Goal: Book appointment/travel/reservation

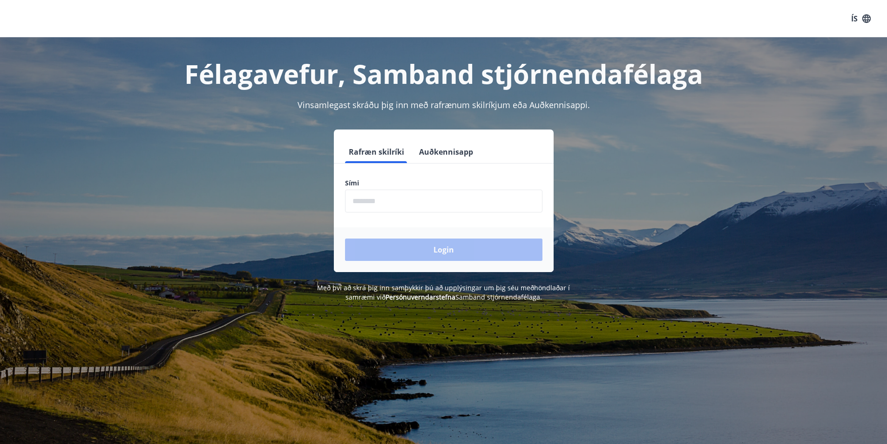
click at [426, 201] on input "phone" at bounding box center [444, 201] width 198 height 23
type input "********"
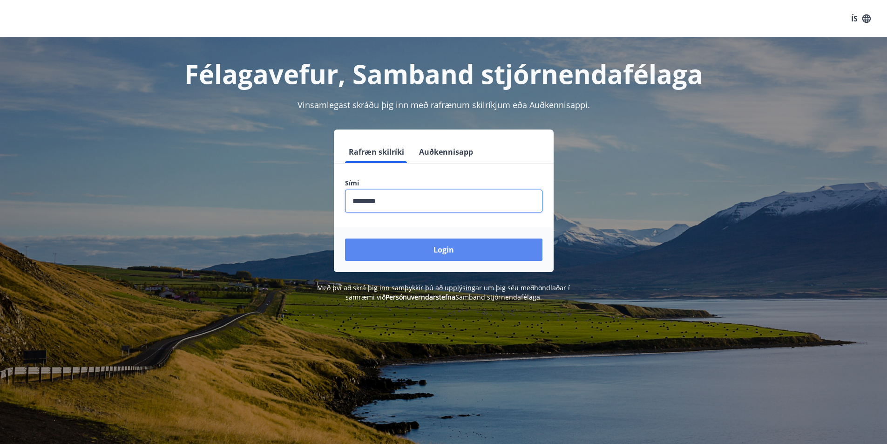
click at [421, 249] on button "Login" at bounding box center [444, 250] width 198 height 22
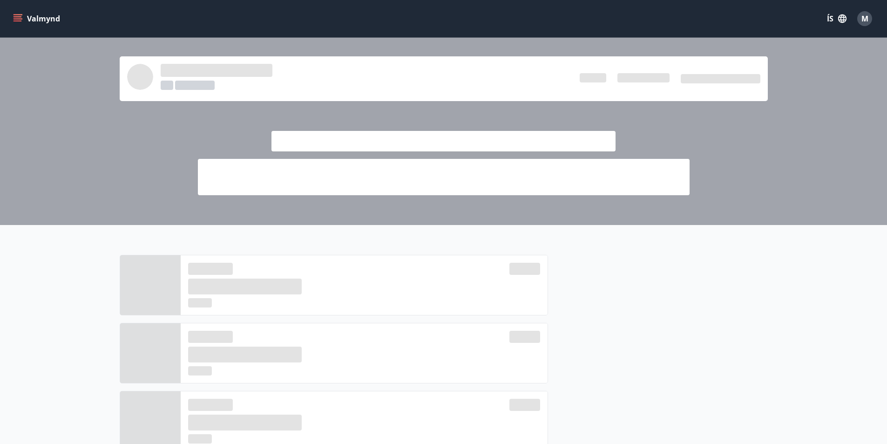
drag, startPoint x: 0, startPoint y: 0, endPoint x: 75, endPoint y: 154, distance: 171.7
click at [75, 154] on div at bounding box center [443, 131] width 887 height 187
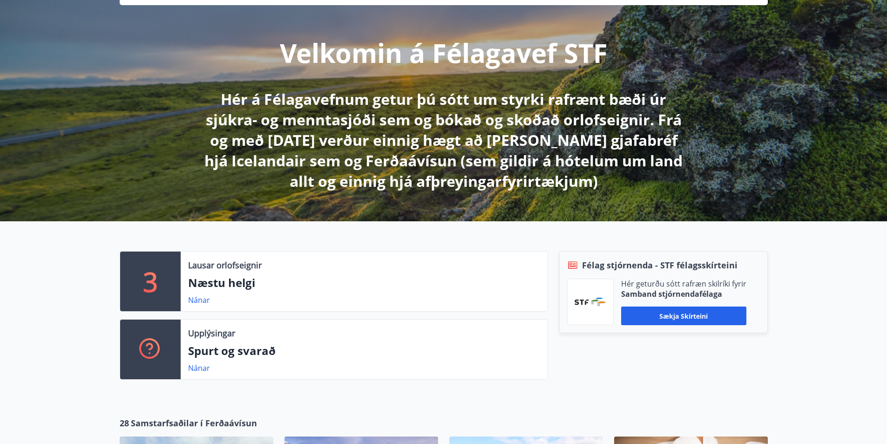
scroll to position [186, 0]
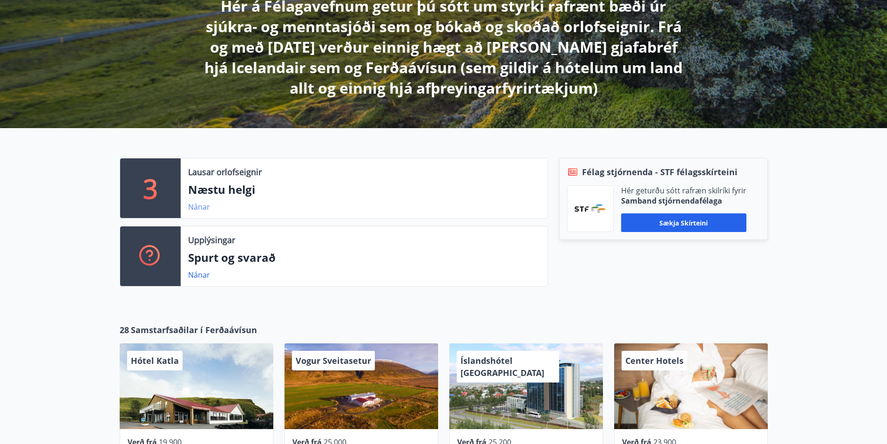
click at [198, 205] on link "Nánar" at bounding box center [199, 207] width 22 height 10
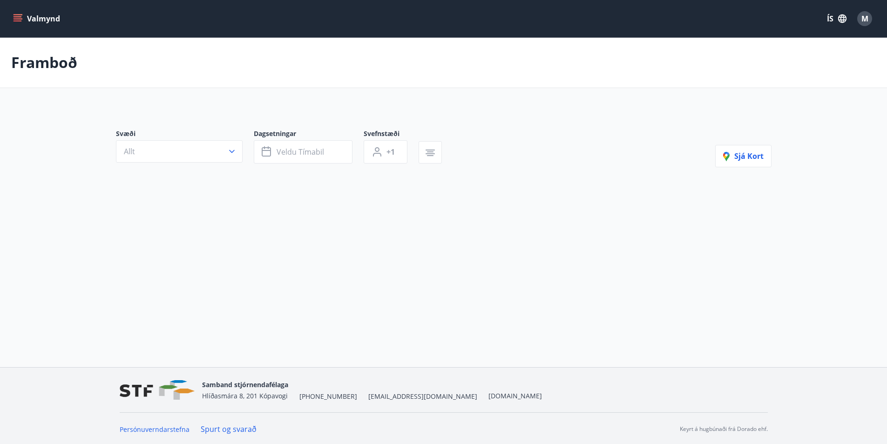
type input "*"
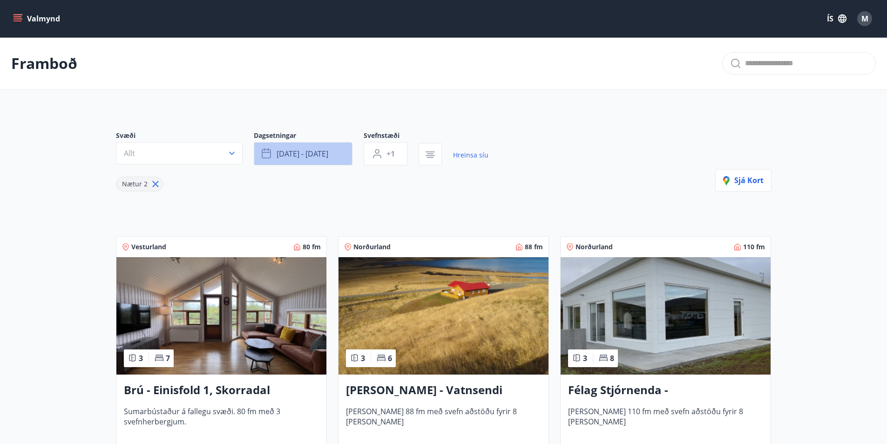
click at [329, 160] on button "[DATE] - [DATE]" at bounding box center [303, 153] width 99 height 23
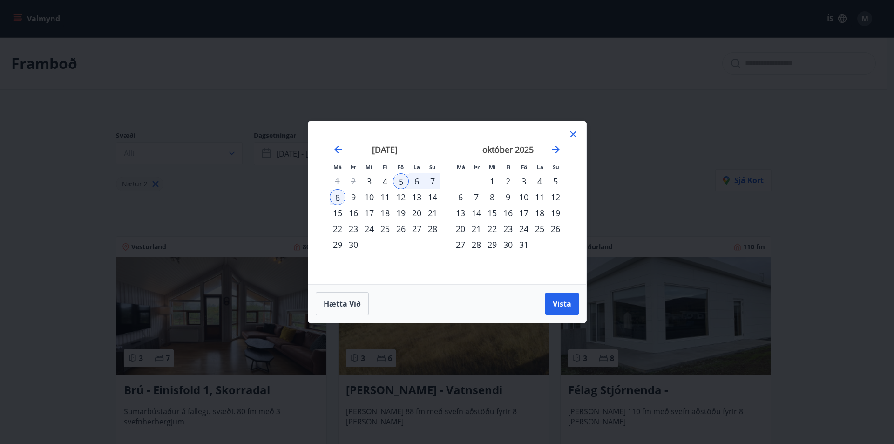
click at [403, 233] on div "26" at bounding box center [401, 229] width 16 height 16
click at [333, 244] on div "29" at bounding box center [338, 245] width 16 height 16
click at [558, 300] on span "Vista" at bounding box center [562, 304] width 19 height 10
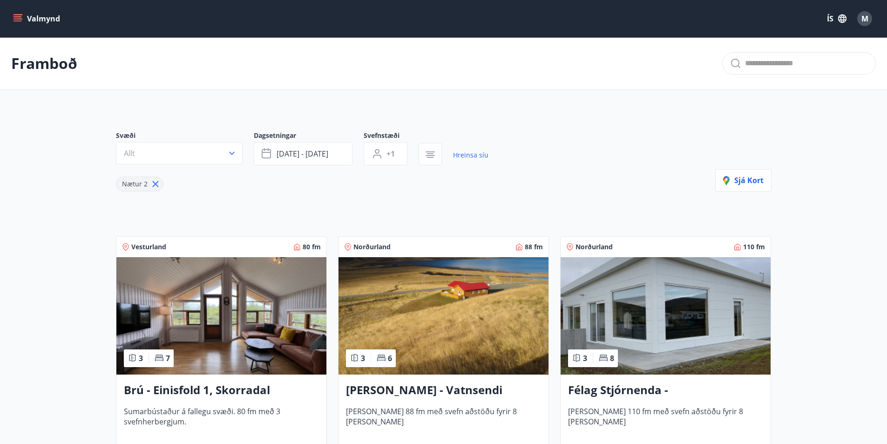
click at [17, 20] on icon "menu" at bounding box center [17, 18] width 9 height 9
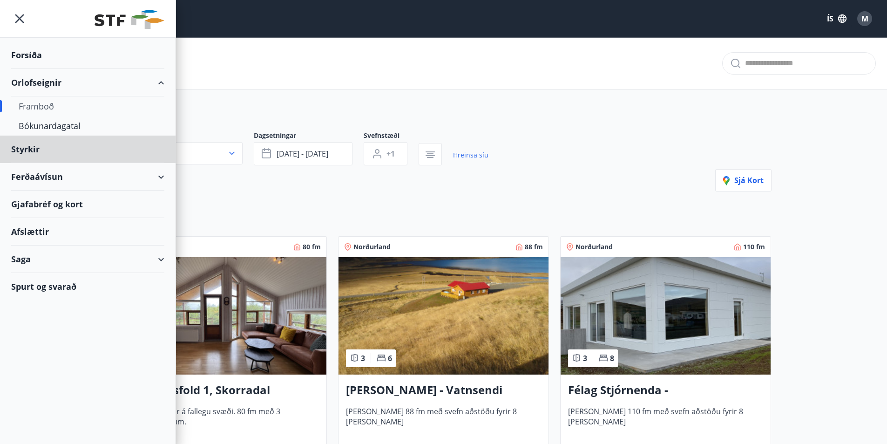
click at [20, 59] on div "Forsíða" at bounding box center [87, 54] width 153 height 27
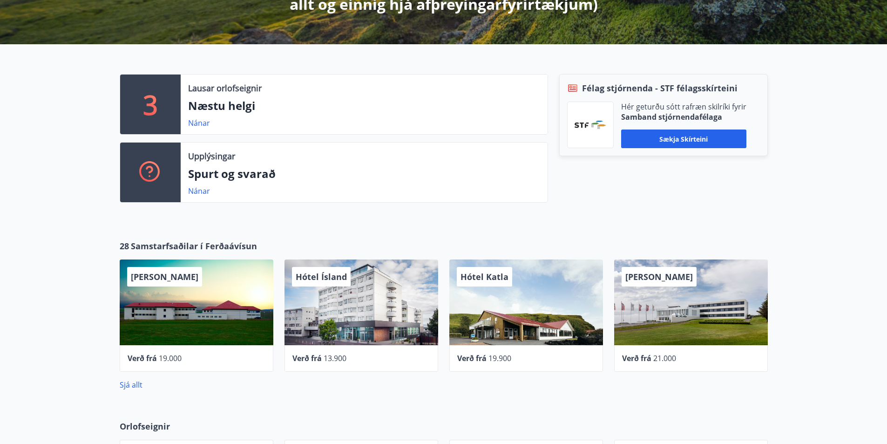
scroll to position [373, 0]
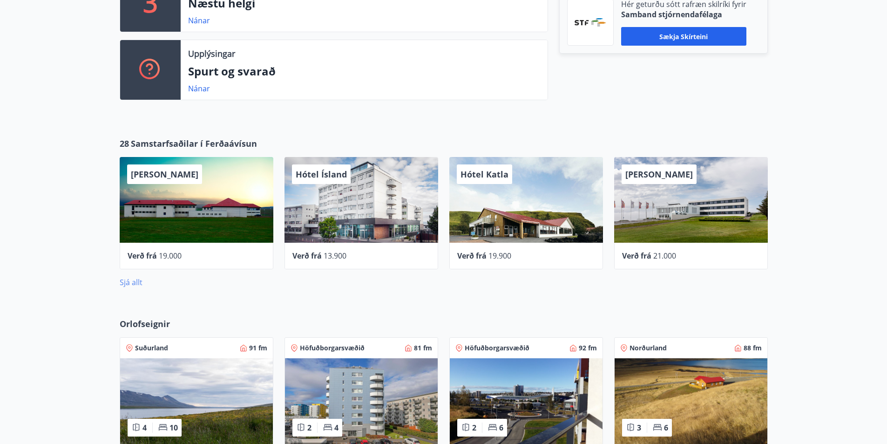
click at [129, 283] on link "Sjá allt" at bounding box center [131, 282] width 23 height 10
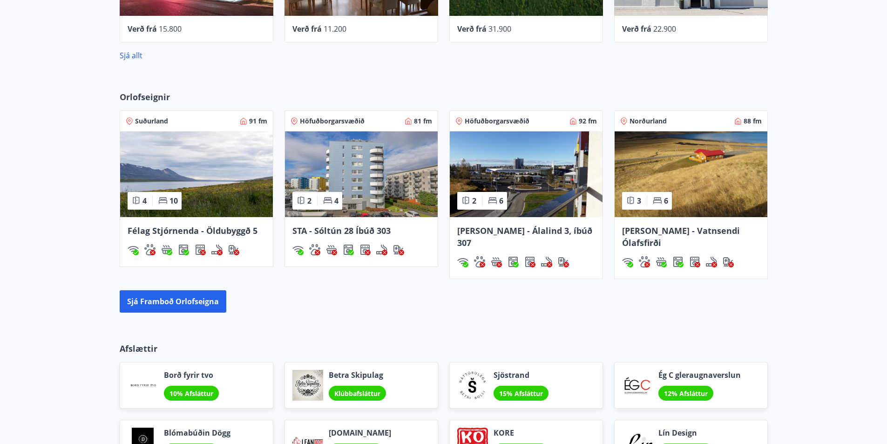
scroll to position [602, 0]
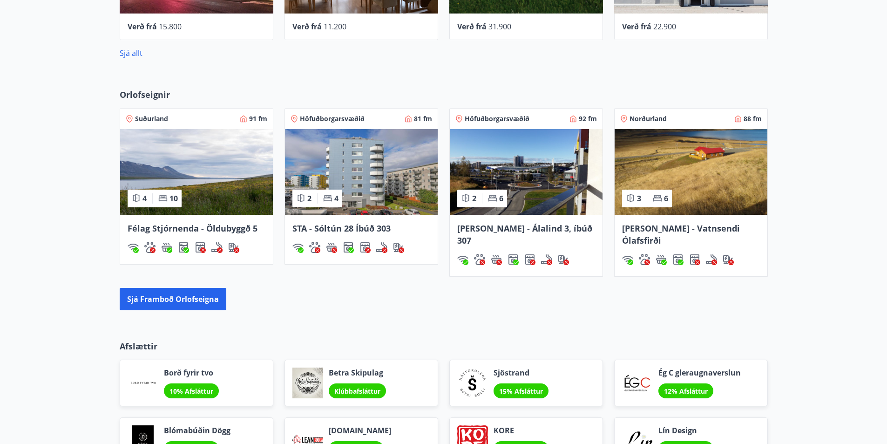
drag, startPoint x: 254, startPoint y: 290, endPoint x: 53, endPoint y: 251, distance: 205.6
click at [53, 251] on div "Orlofseignir Suðurland 91 fm 4 10 Félag Stjórnenda - [GEOGRAPHIC_DATA] 5 Höfuðb…" at bounding box center [443, 200] width 887 height 252
drag, startPoint x: 162, startPoint y: 254, endPoint x: 81, endPoint y: 230, distance: 84.6
click at [81, 230] on div "Orlofseignir Suðurland 91 fm 4 10 Félag Stjórnenda - [GEOGRAPHIC_DATA] 5 Höfuðb…" at bounding box center [443, 200] width 887 height 252
click at [245, 228] on span "Félag Stjórnenda - Öldubyggð 5" at bounding box center [193, 228] width 130 height 11
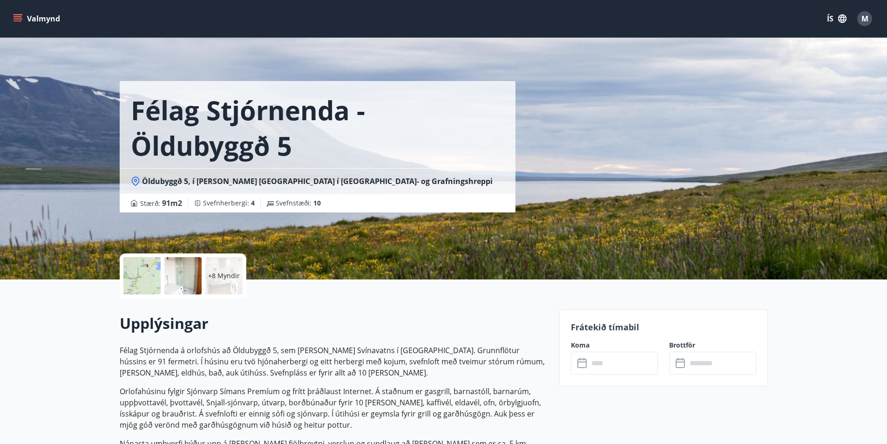
click at [188, 273] on div at bounding box center [182, 275] width 37 height 37
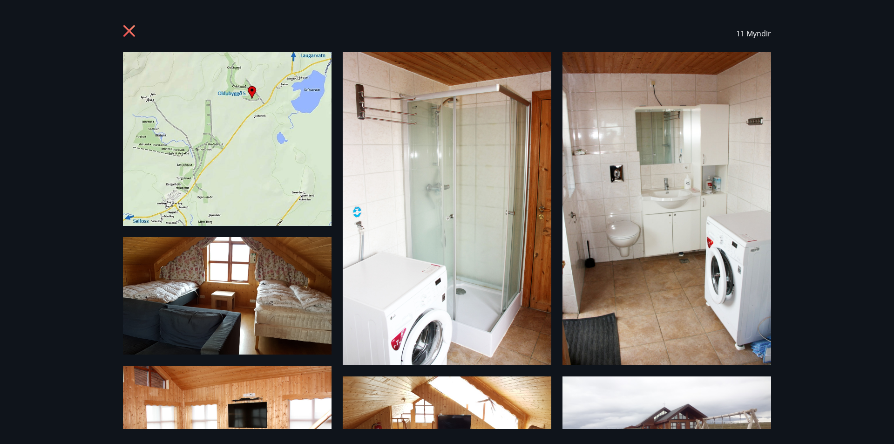
click at [130, 33] on icon at bounding box center [129, 31] width 12 height 12
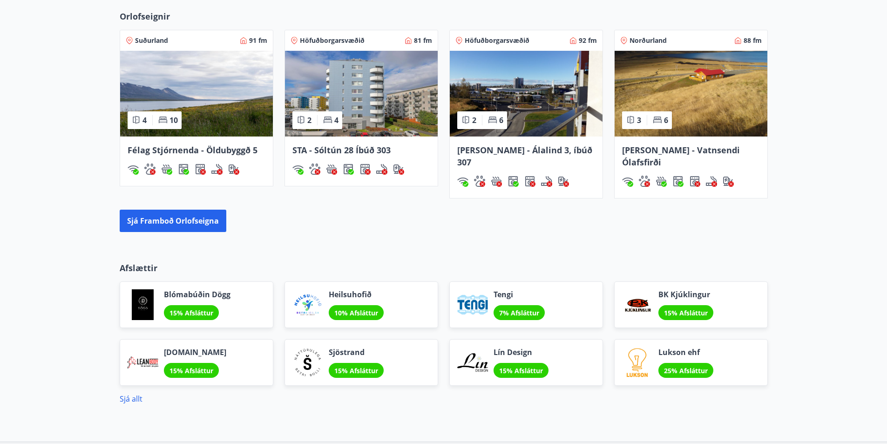
scroll to position [558, 0]
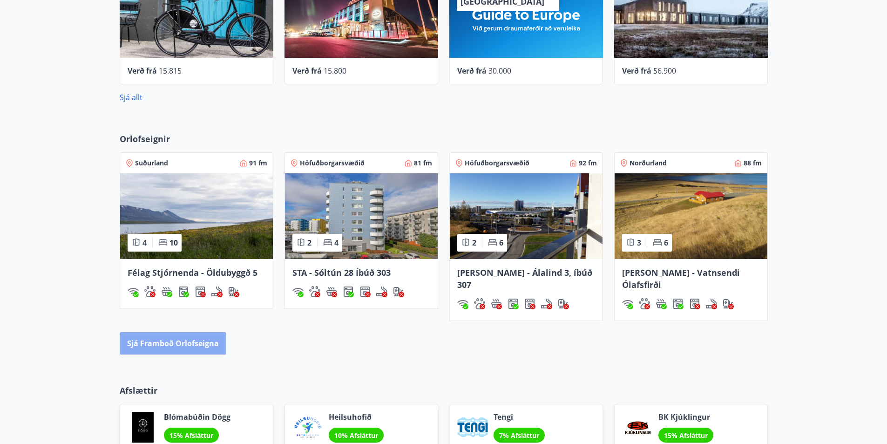
click at [142, 336] on button "Sjá framboð orlofseigna" at bounding box center [173, 343] width 107 height 22
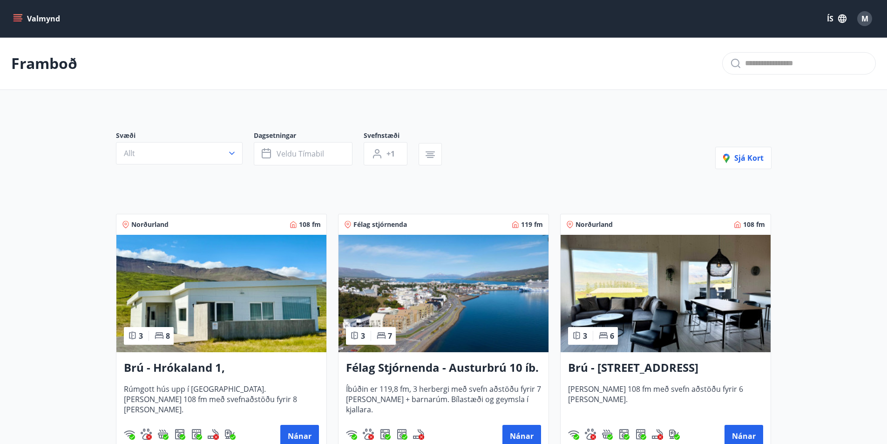
click at [231, 372] on h3 "Brú - Hrókaland 1, [GEOGRAPHIC_DATA]" at bounding box center [221, 368] width 195 height 17
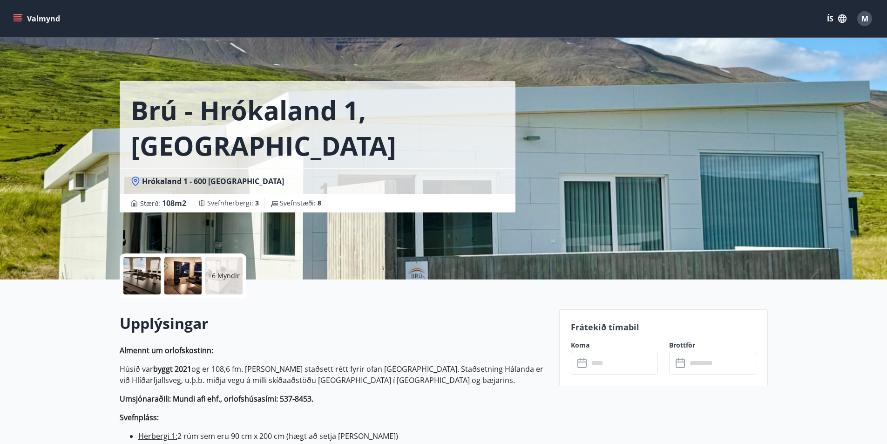
click at [178, 280] on div at bounding box center [182, 275] width 37 height 37
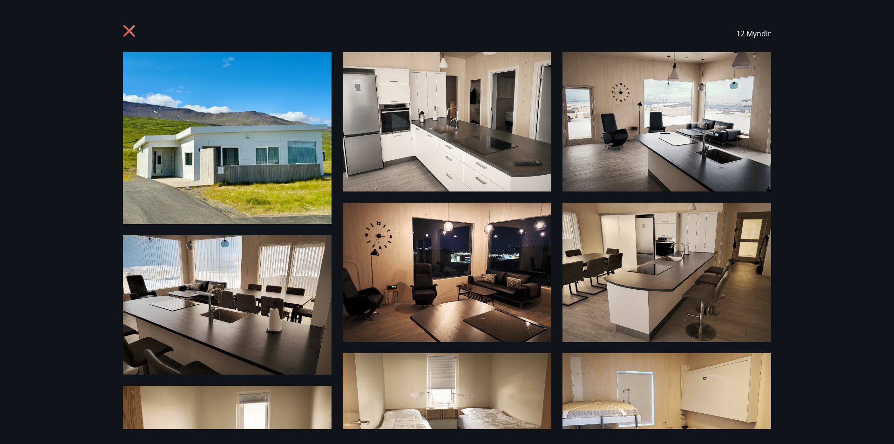
click at [760, 245] on img at bounding box center [667, 272] width 209 height 139
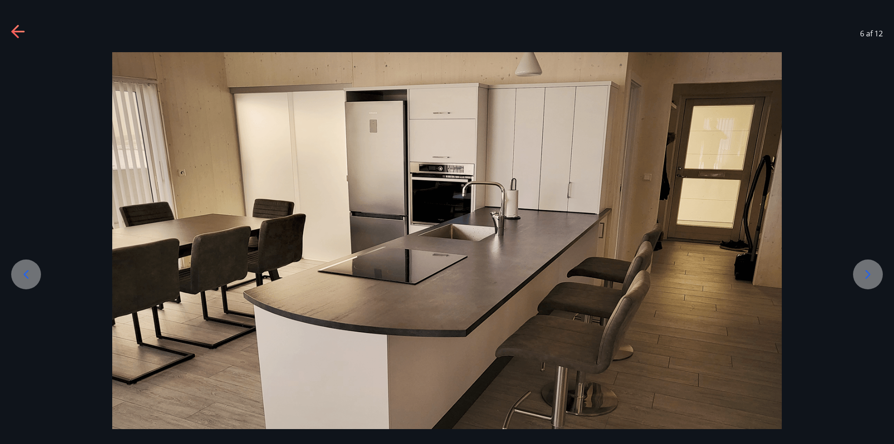
click at [874, 269] on icon at bounding box center [868, 274] width 15 height 15
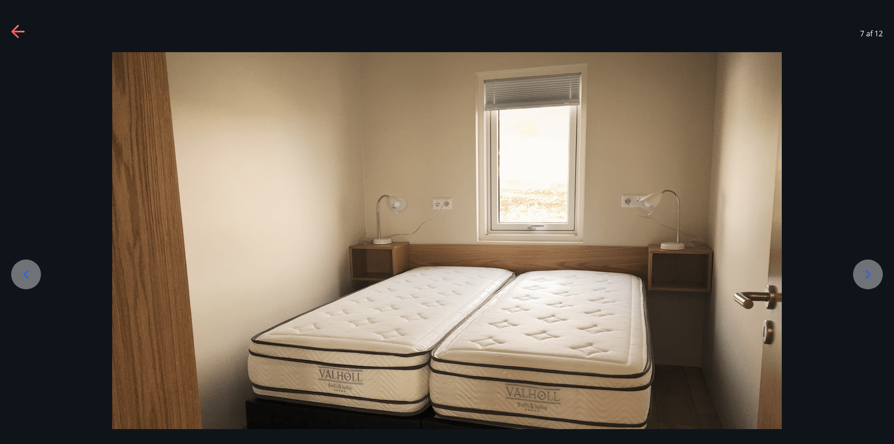
click at [874, 269] on icon at bounding box center [868, 274] width 15 height 15
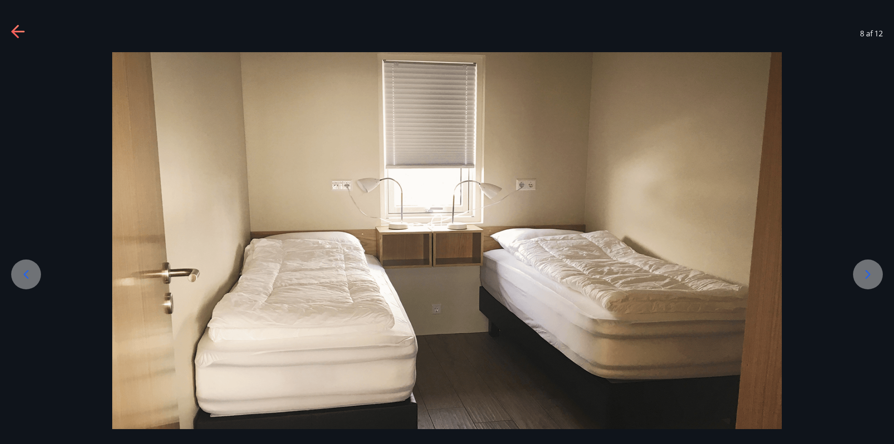
click at [874, 269] on icon at bounding box center [868, 274] width 15 height 15
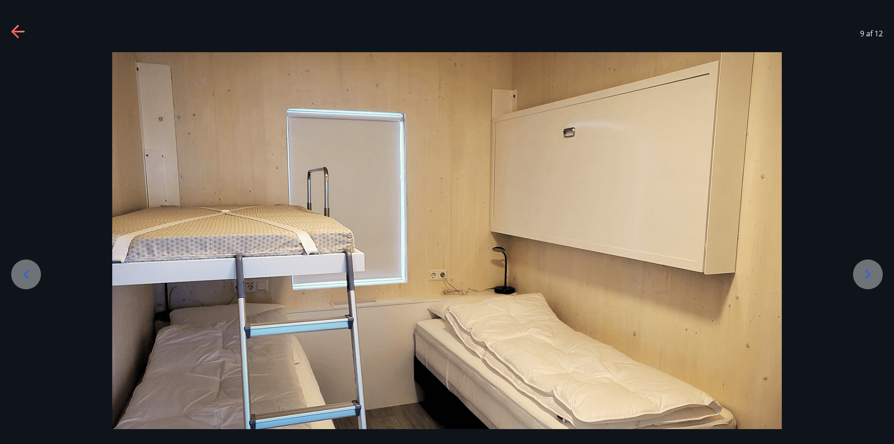
click at [874, 269] on icon at bounding box center [868, 274] width 15 height 15
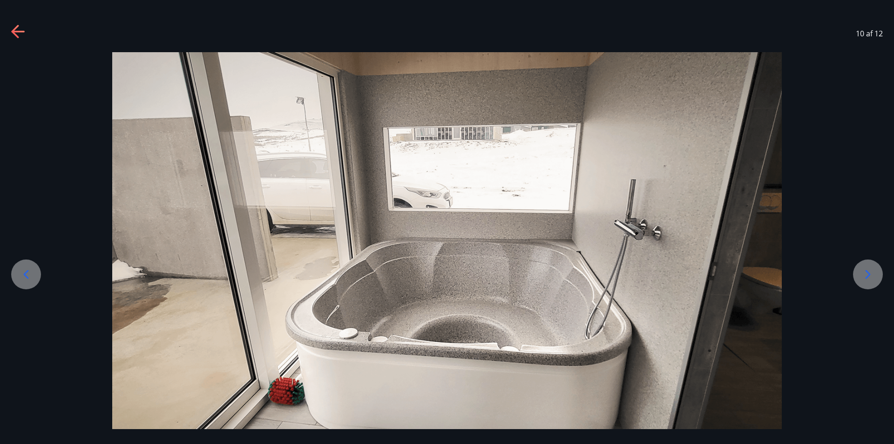
click at [874, 269] on icon at bounding box center [868, 274] width 15 height 15
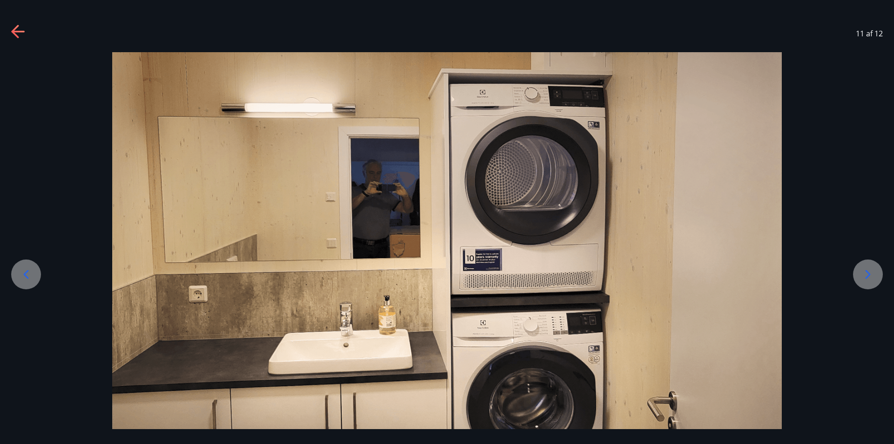
click at [874, 269] on icon at bounding box center [868, 274] width 15 height 15
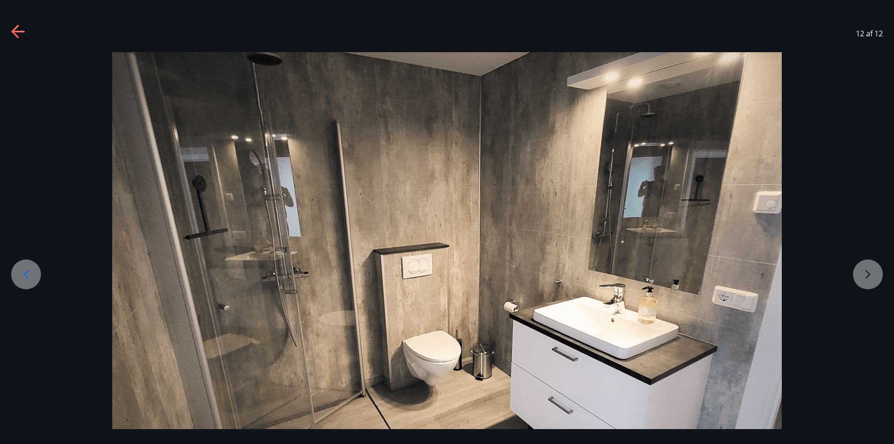
click at [874, 269] on div at bounding box center [447, 275] width 894 height 447
click at [15, 31] on icon at bounding box center [17, 32] width 13 height 2
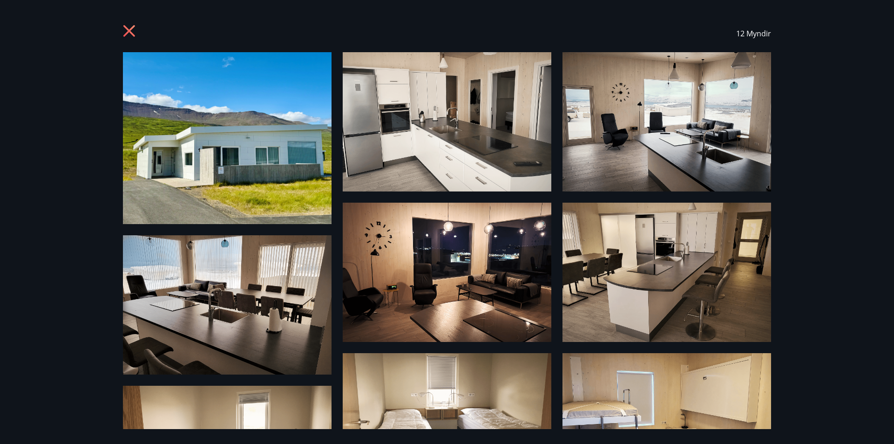
click at [132, 34] on icon at bounding box center [129, 31] width 12 height 12
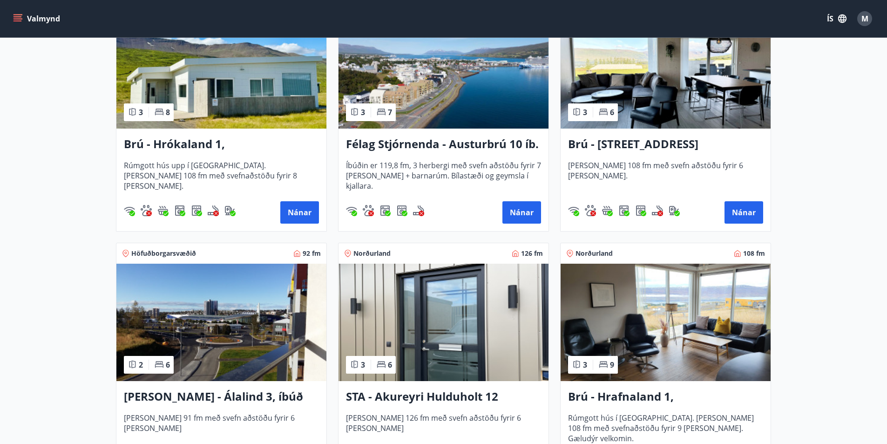
scroll to position [326, 0]
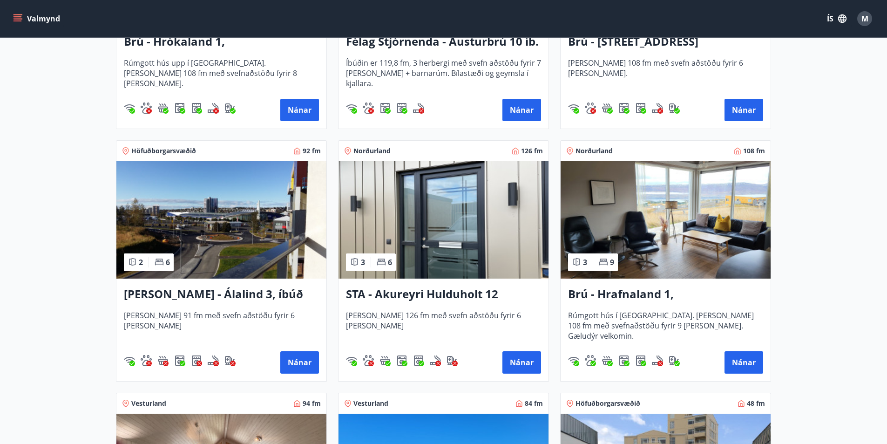
click at [404, 290] on h3 "STA - Akureyri Hulduholt 12" at bounding box center [443, 294] width 195 height 17
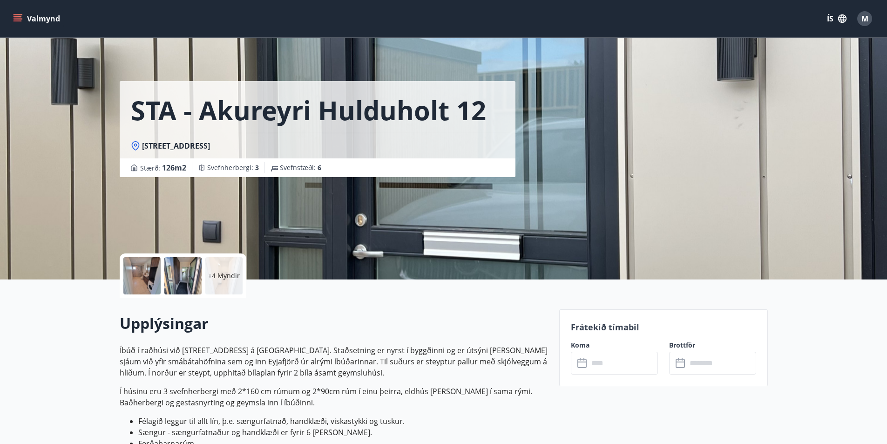
click at [157, 265] on div at bounding box center [141, 275] width 37 height 37
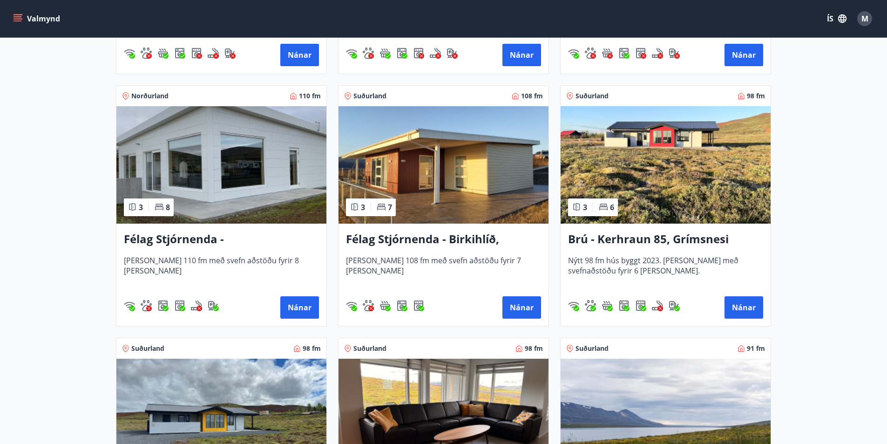
scroll to position [1910, 0]
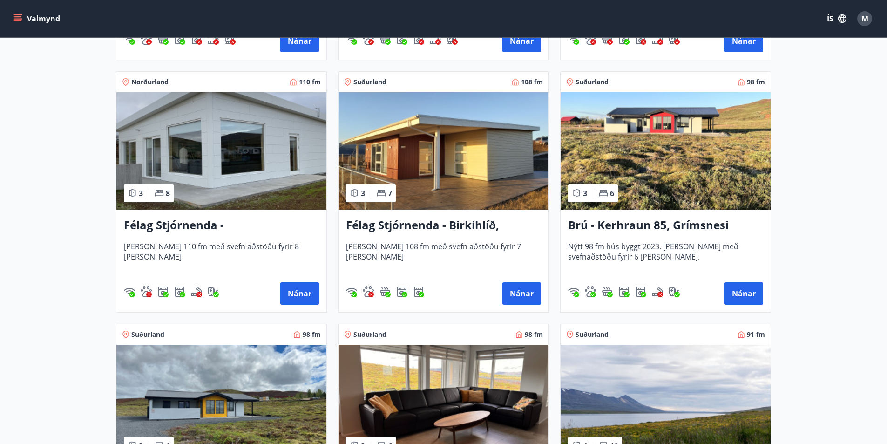
click at [712, 225] on h3 "Brú - Kerhraun 85, Grímsnesi (rautt hús) (gæludýr velkomin)" at bounding box center [665, 225] width 195 height 17
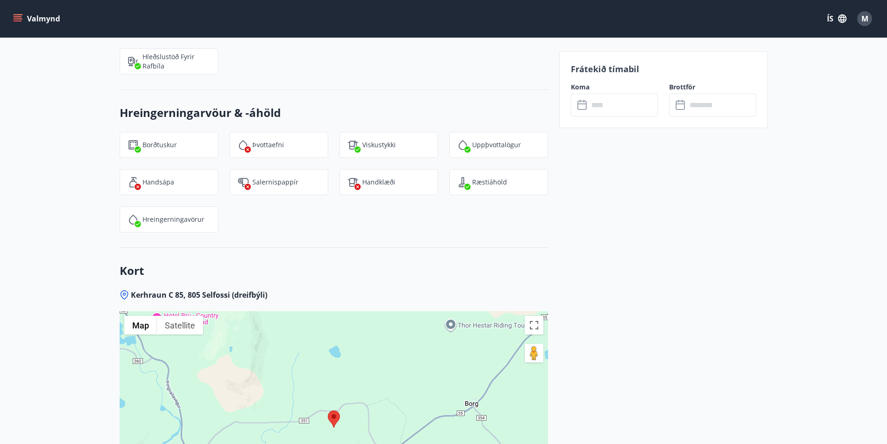
scroll to position [1384, 0]
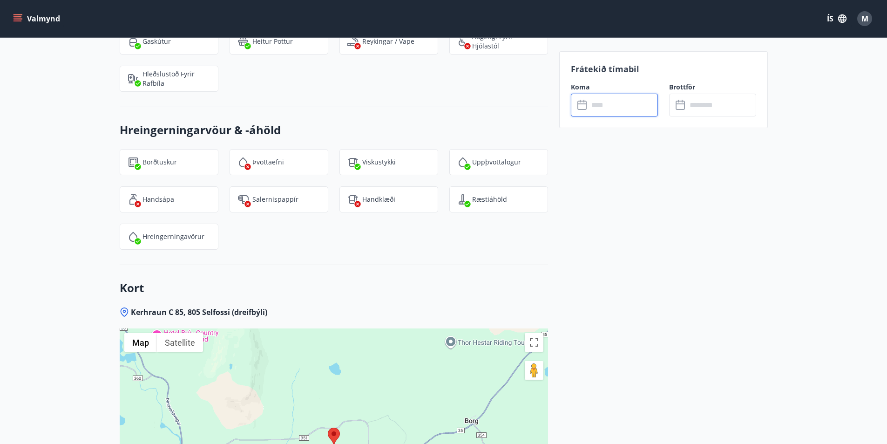
click at [629, 110] on input "text" at bounding box center [623, 105] width 69 height 23
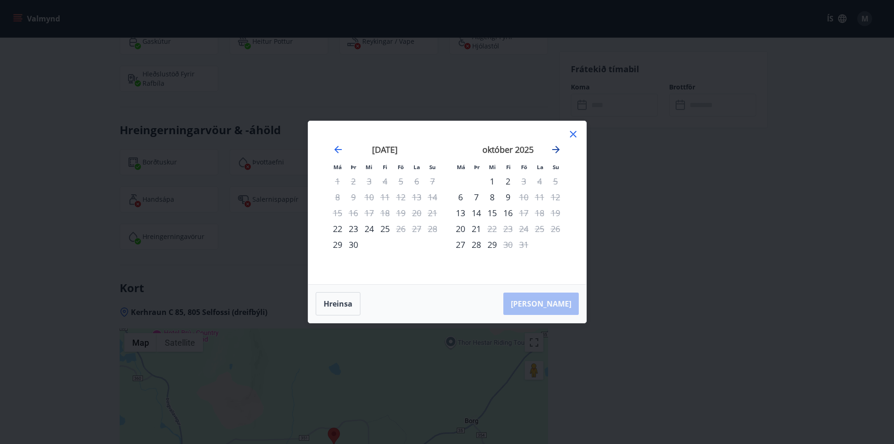
click at [553, 150] on icon "Move forward to switch to the next month." at bounding box center [555, 149] width 7 height 7
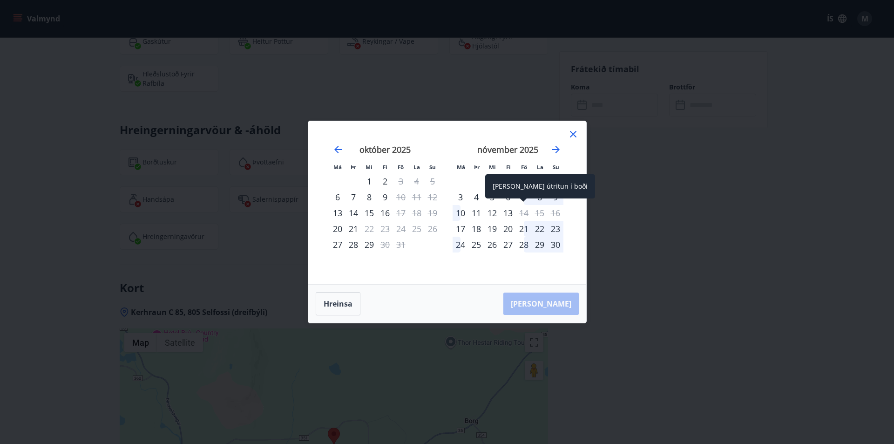
click at [524, 203] on div "[PERSON_NAME] útritun í boði" at bounding box center [540, 189] width 110 height 31
click at [524, 197] on div "7" at bounding box center [524, 197] width 16 height 16
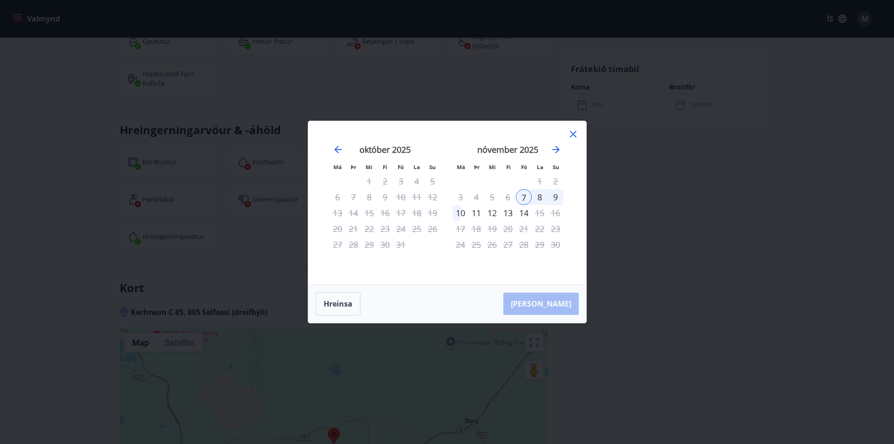
click at [463, 216] on div "10" at bounding box center [461, 213] width 16 height 16
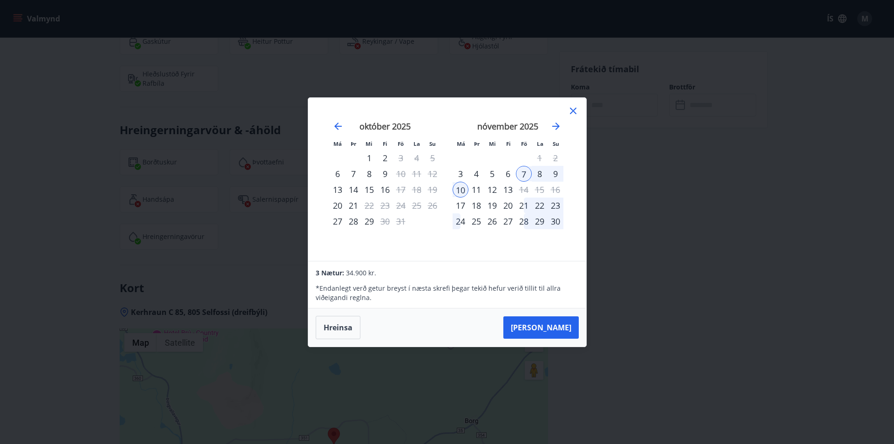
click at [573, 114] on icon at bounding box center [573, 110] width 11 height 11
